Goal: Use online tool/utility: Utilize a website feature to perform a specific function

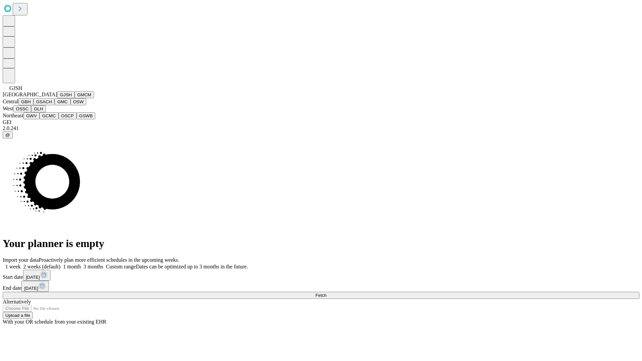
click at [57, 98] on button "GJSH" at bounding box center [65, 94] width 17 height 7
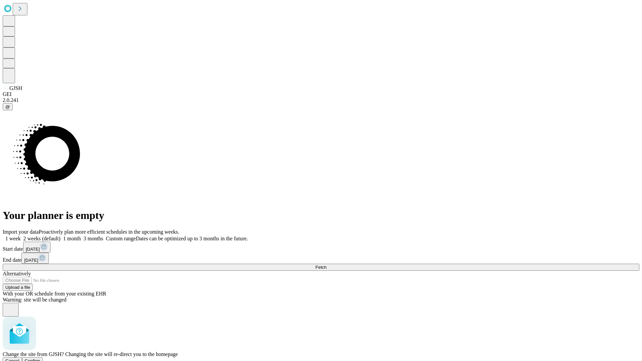
click at [40, 359] on span "Confirm" at bounding box center [33, 361] width 16 height 5
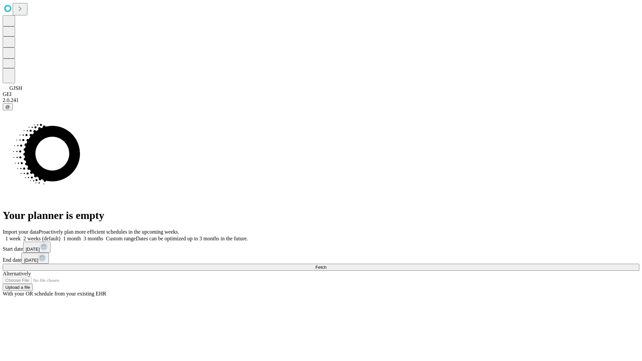
click at [61, 236] on label "2 weeks (default)" at bounding box center [41, 239] width 40 height 6
click at [326, 265] on span "Fetch" at bounding box center [320, 267] width 11 height 5
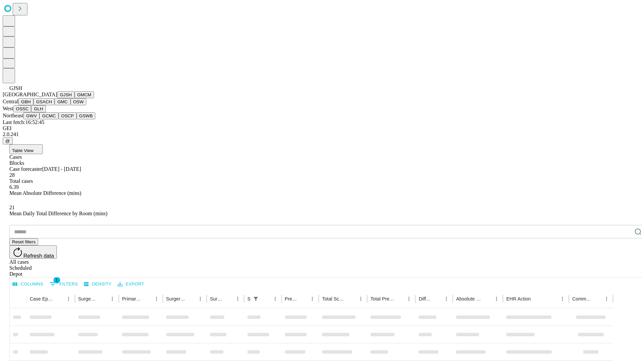
click at [75, 98] on button "GMCM" at bounding box center [84, 94] width 19 height 7
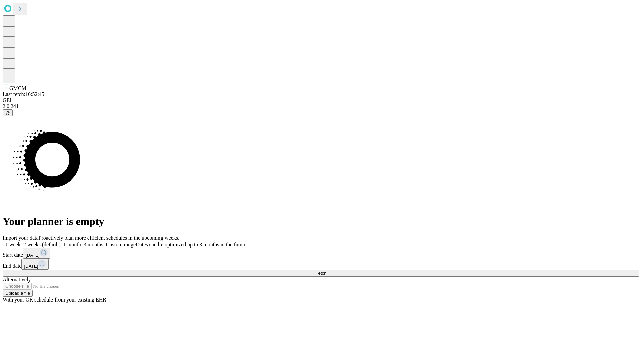
click at [61, 242] on label "2 weeks (default)" at bounding box center [41, 245] width 40 height 6
click at [326, 271] on span "Fetch" at bounding box center [320, 273] width 11 height 5
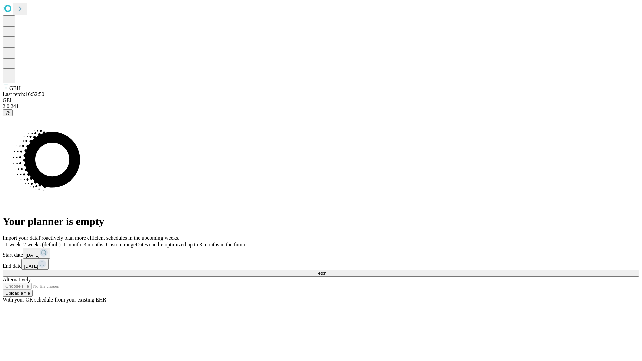
click at [61, 242] on label "2 weeks (default)" at bounding box center [41, 245] width 40 height 6
click at [326, 271] on span "Fetch" at bounding box center [320, 273] width 11 height 5
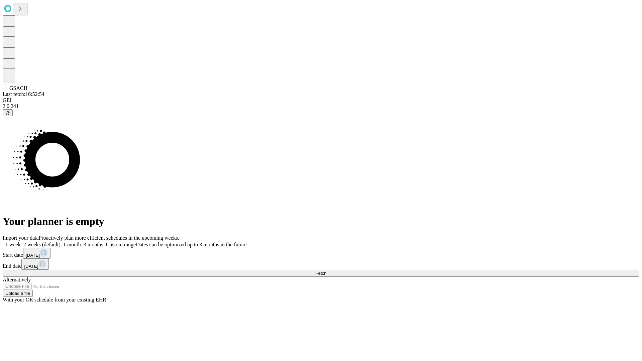
click at [326, 271] on span "Fetch" at bounding box center [320, 273] width 11 height 5
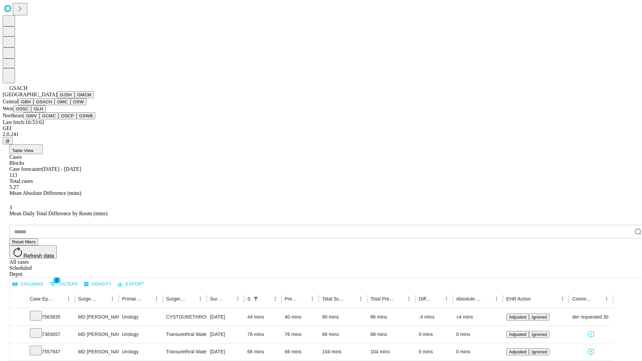
click at [55, 105] on button "GMC" at bounding box center [63, 101] width 16 height 7
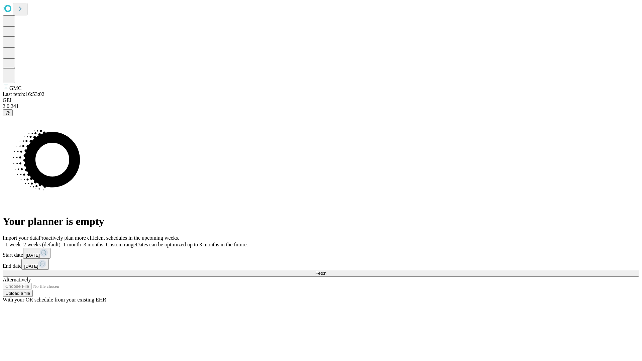
click at [61, 242] on label "2 weeks (default)" at bounding box center [41, 245] width 40 height 6
click at [326, 271] on span "Fetch" at bounding box center [320, 273] width 11 height 5
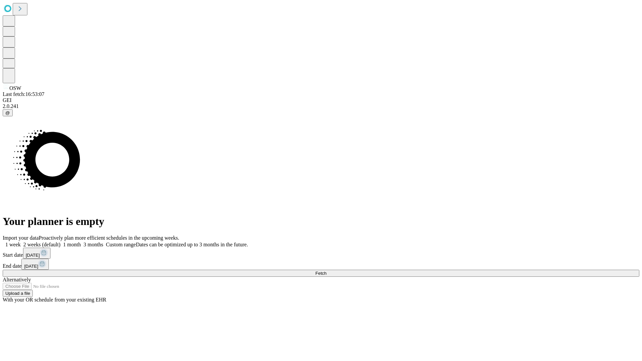
click at [61, 242] on label "2 weeks (default)" at bounding box center [41, 245] width 40 height 6
click at [326, 271] on span "Fetch" at bounding box center [320, 273] width 11 height 5
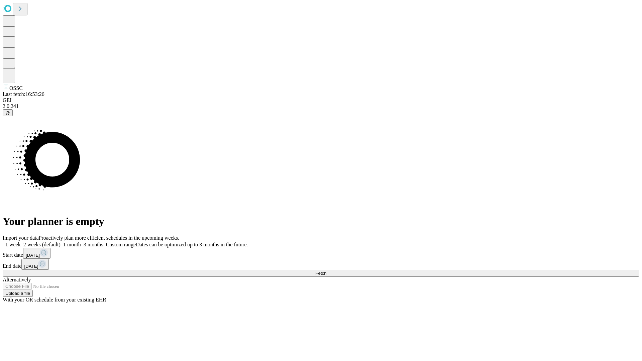
click at [61, 242] on label "2 weeks (default)" at bounding box center [41, 245] width 40 height 6
click at [326, 271] on span "Fetch" at bounding box center [320, 273] width 11 height 5
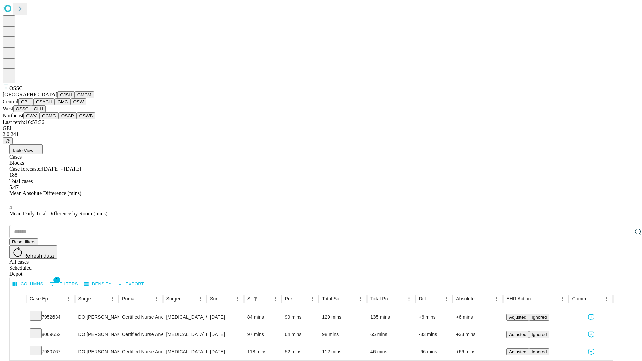
click at [45, 112] on button "GLH" at bounding box center [38, 108] width 14 height 7
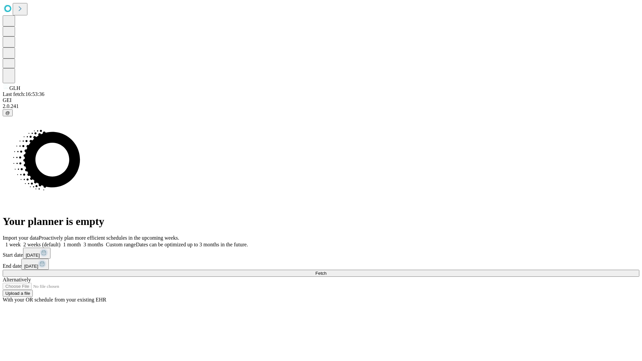
click at [61, 242] on label "2 weeks (default)" at bounding box center [41, 245] width 40 height 6
click at [326, 271] on span "Fetch" at bounding box center [320, 273] width 11 height 5
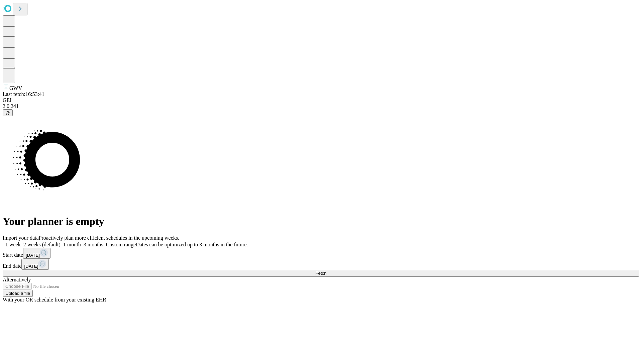
click at [61, 242] on label "2 weeks (default)" at bounding box center [41, 245] width 40 height 6
click at [326, 271] on span "Fetch" at bounding box center [320, 273] width 11 height 5
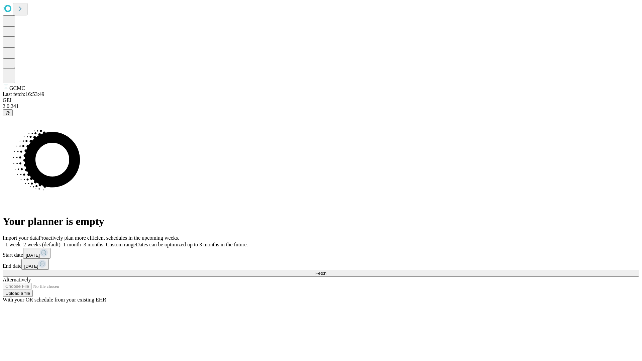
click at [61, 242] on label "2 weeks (default)" at bounding box center [41, 245] width 40 height 6
click at [326, 271] on span "Fetch" at bounding box center [320, 273] width 11 height 5
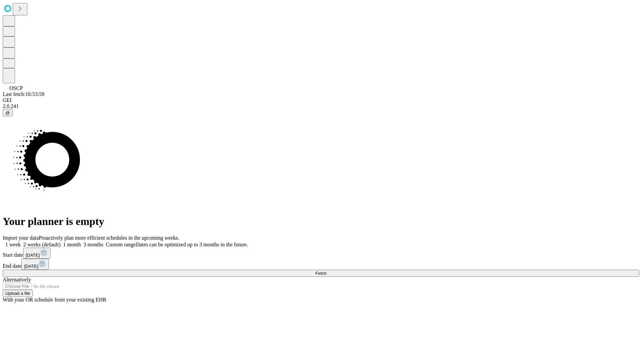
click at [61, 242] on label "2 weeks (default)" at bounding box center [41, 245] width 40 height 6
click at [326, 271] on span "Fetch" at bounding box center [320, 273] width 11 height 5
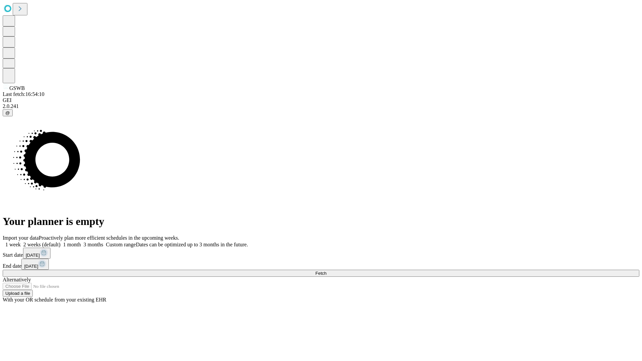
click at [61, 242] on label "2 weeks (default)" at bounding box center [41, 245] width 40 height 6
click at [326, 271] on span "Fetch" at bounding box center [320, 273] width 11 height 5
